Goal: Communication & Community: Share content

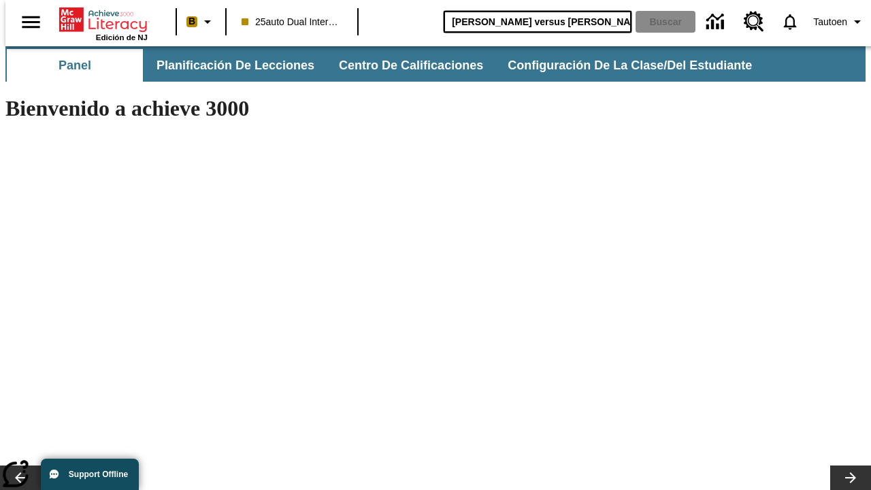
type input "[PERSON_NAME] versus [PERSON_NAME]"
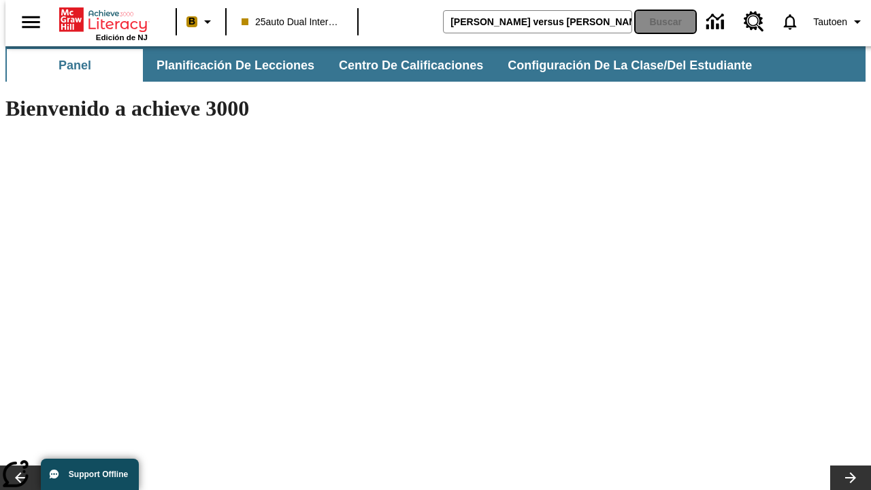
click at [657, 22] on button "Buscar" at bounding box center [666, 22] width 60 height 22
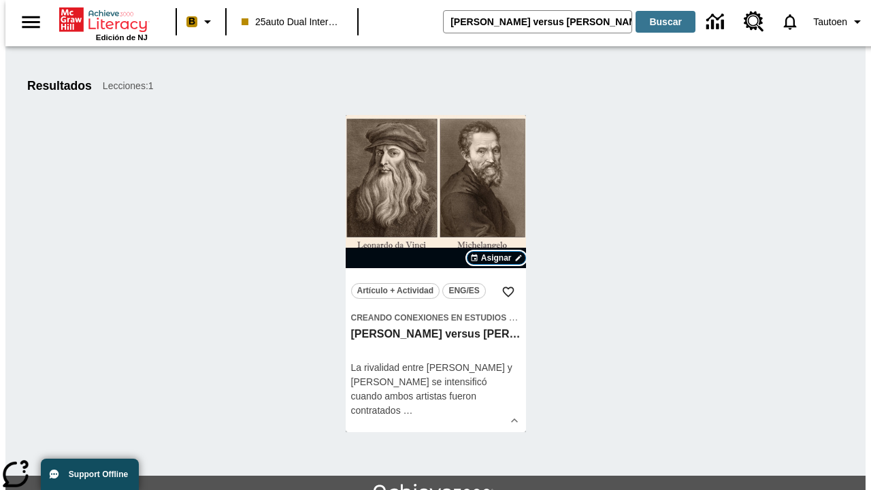
click at [496, 258] on span "Asignar" at bounding box center [496, 258] width 31 height 12
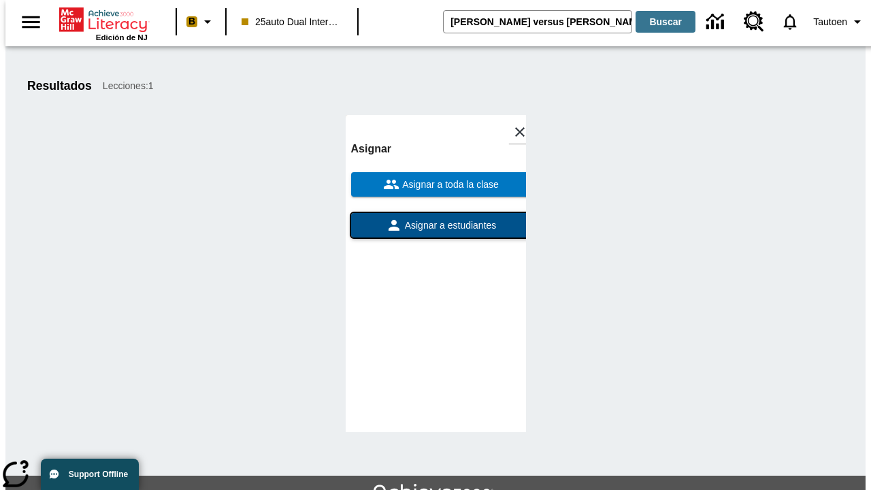
click at [435, 218] on span "Asignar a estudiantes" at bounding box center [449, 225] width 95 height 14
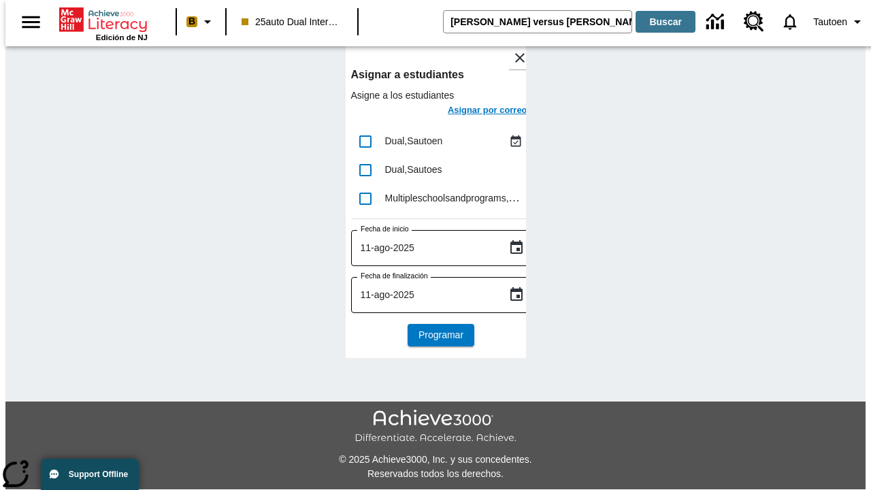
click at [475, 112] on h6 "Asignar por correo" at bounding box center [488, 111] width 80 height 16
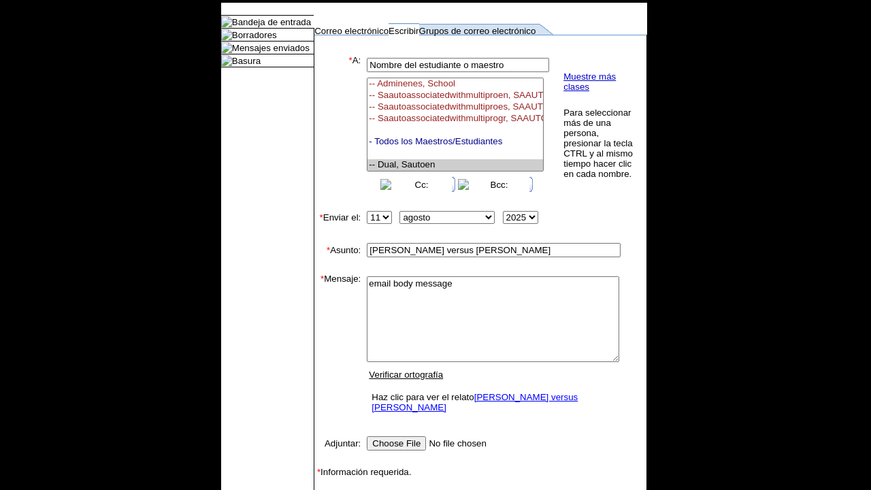
select select "U,21476361,1"
type textarea "email body message"
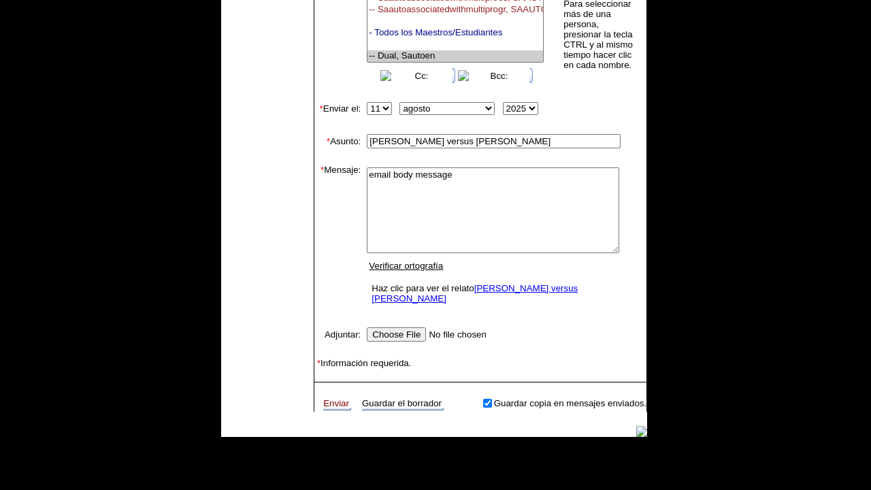
scroll to position [174, 0]
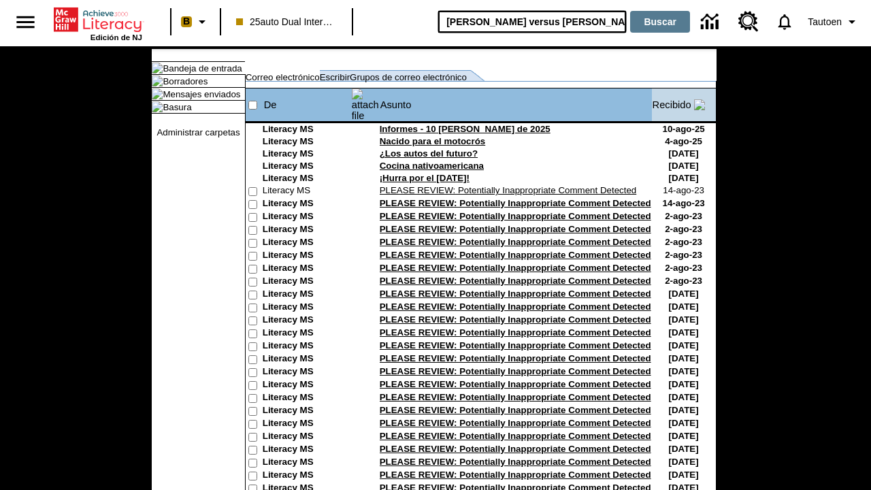
type input "[PERSON_NAME] versus [PERSON_NAME]"
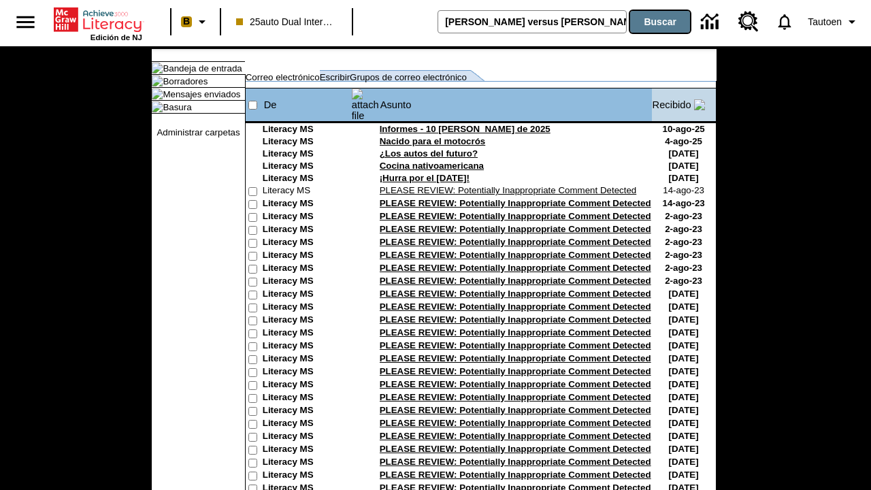
click at [657, 22] on button "Buscar" at bounding box center [660, 22] width 60 height 22
